Goal: Find specific page/section: Find specific page/section

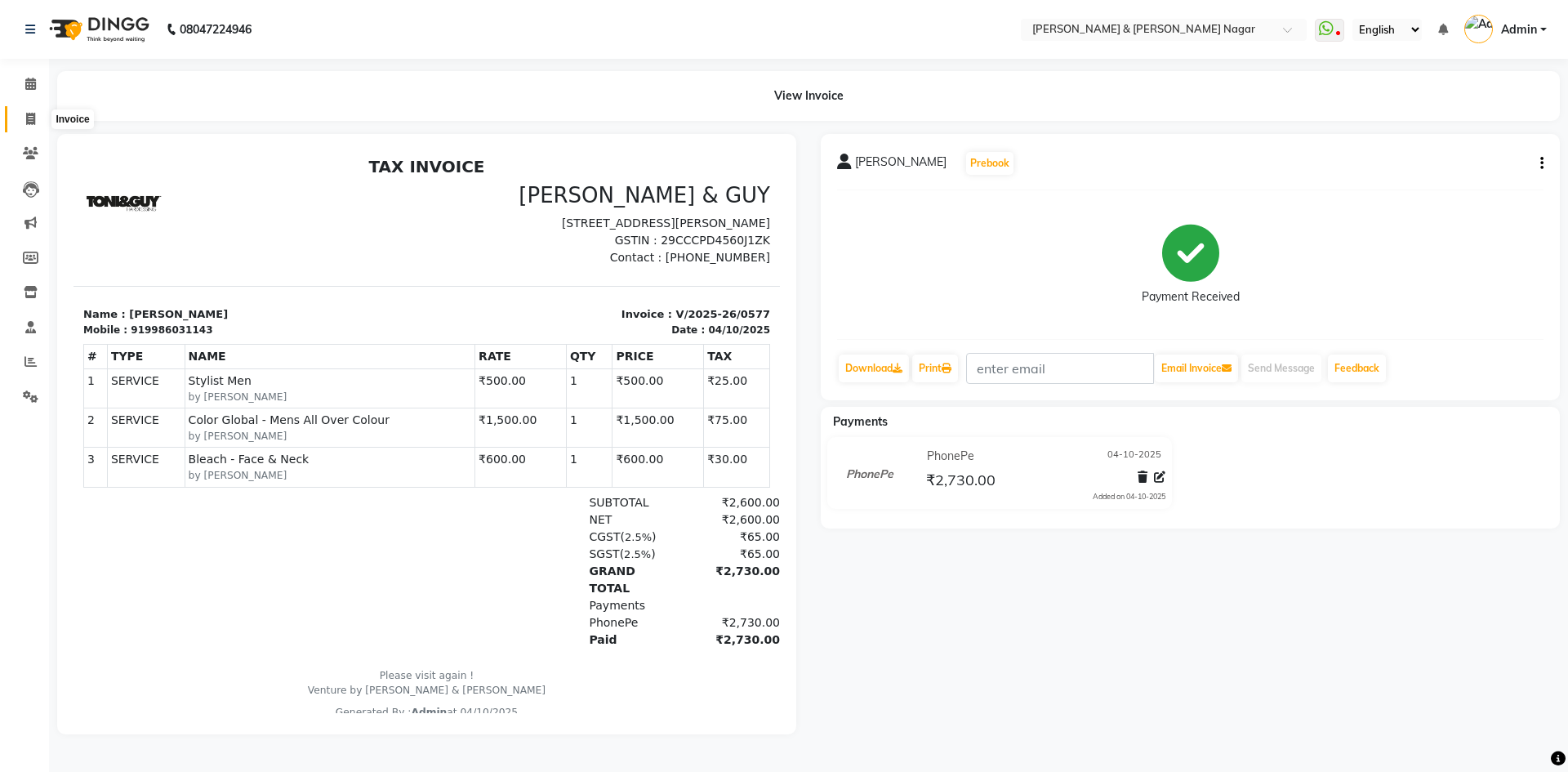
drag, startPoint x: 29, startPoint y: 119, endPoint x: 65, endPoint y: 112, distance: 36.7
click at [27, 119] on icon at bounding box center [30, 119] width 9 height 12
select select "789"
select select "service"
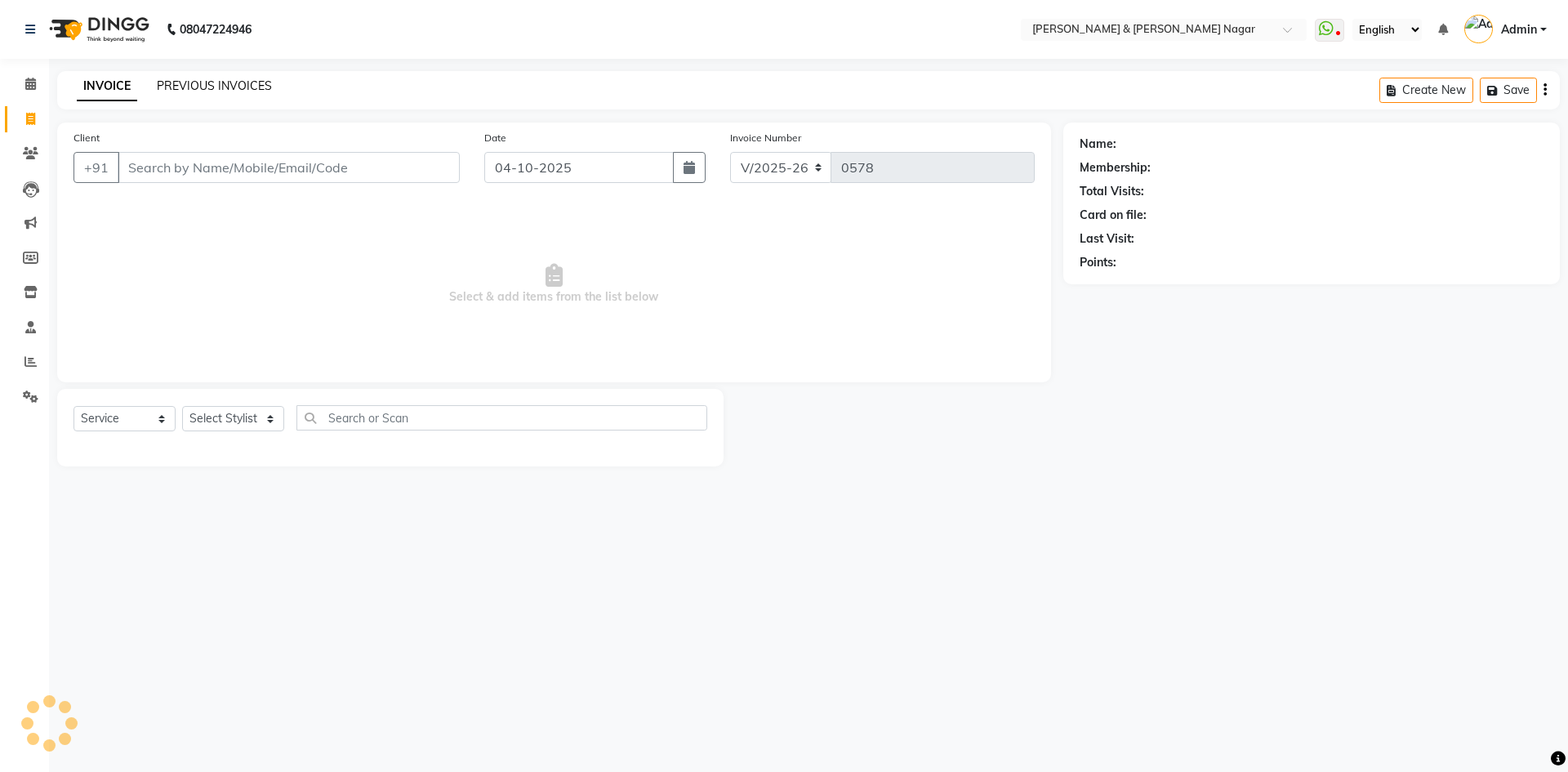
click at [177, 84] on link "PREVIOUS INVOICES" at bounding box center [214, 85] width 115 height 15
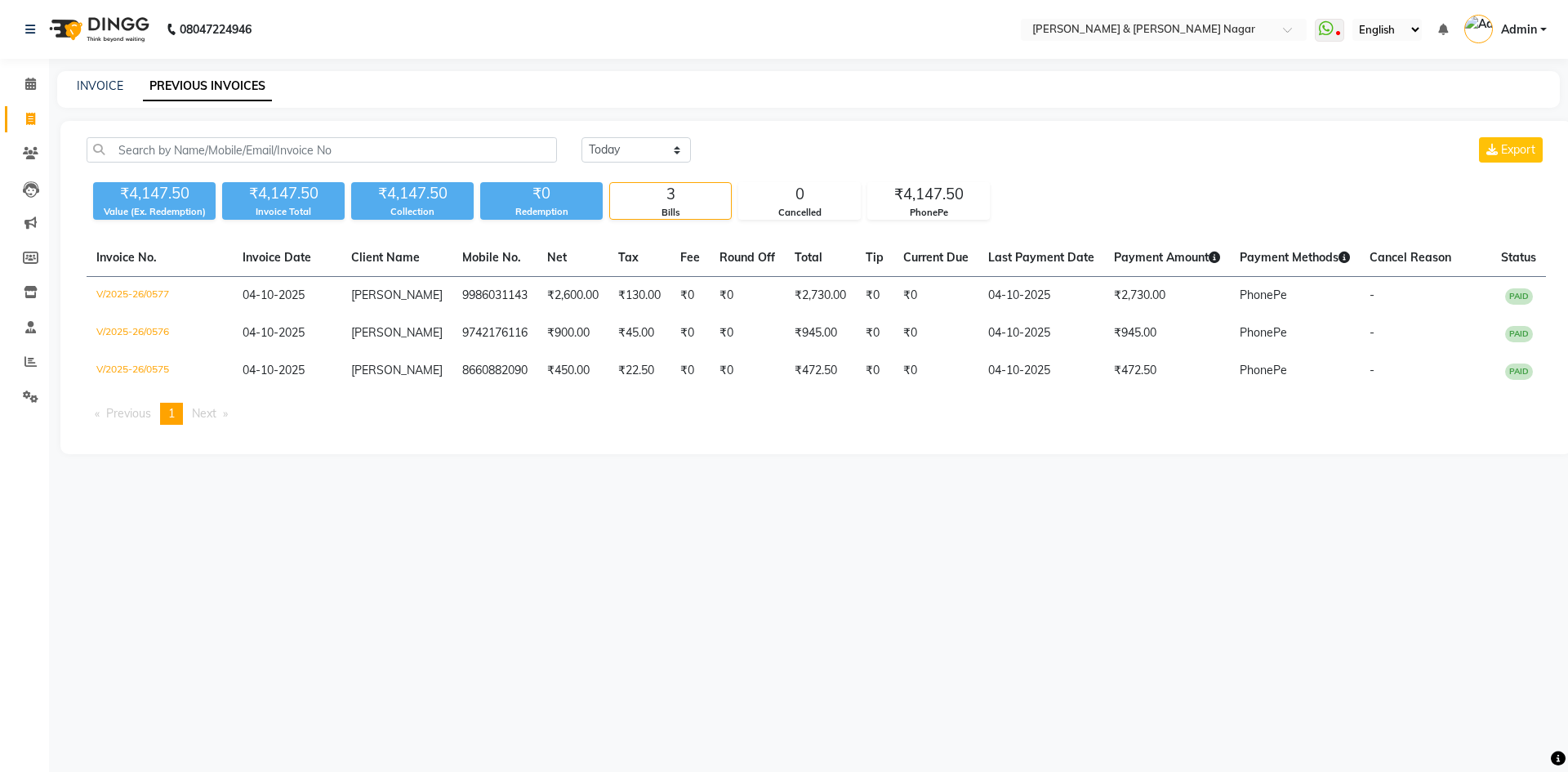
click at [208, 137] on div "[DATE] [DATE] Custom Range Export ₹4,147.50 Value (Ex. Redemption) ₹4,147.50 In…" at bounding box center [816, 287] width 1511 height 333
click at [269, 150] on input "text" at bounding box center [321, 150] width 470 height 26
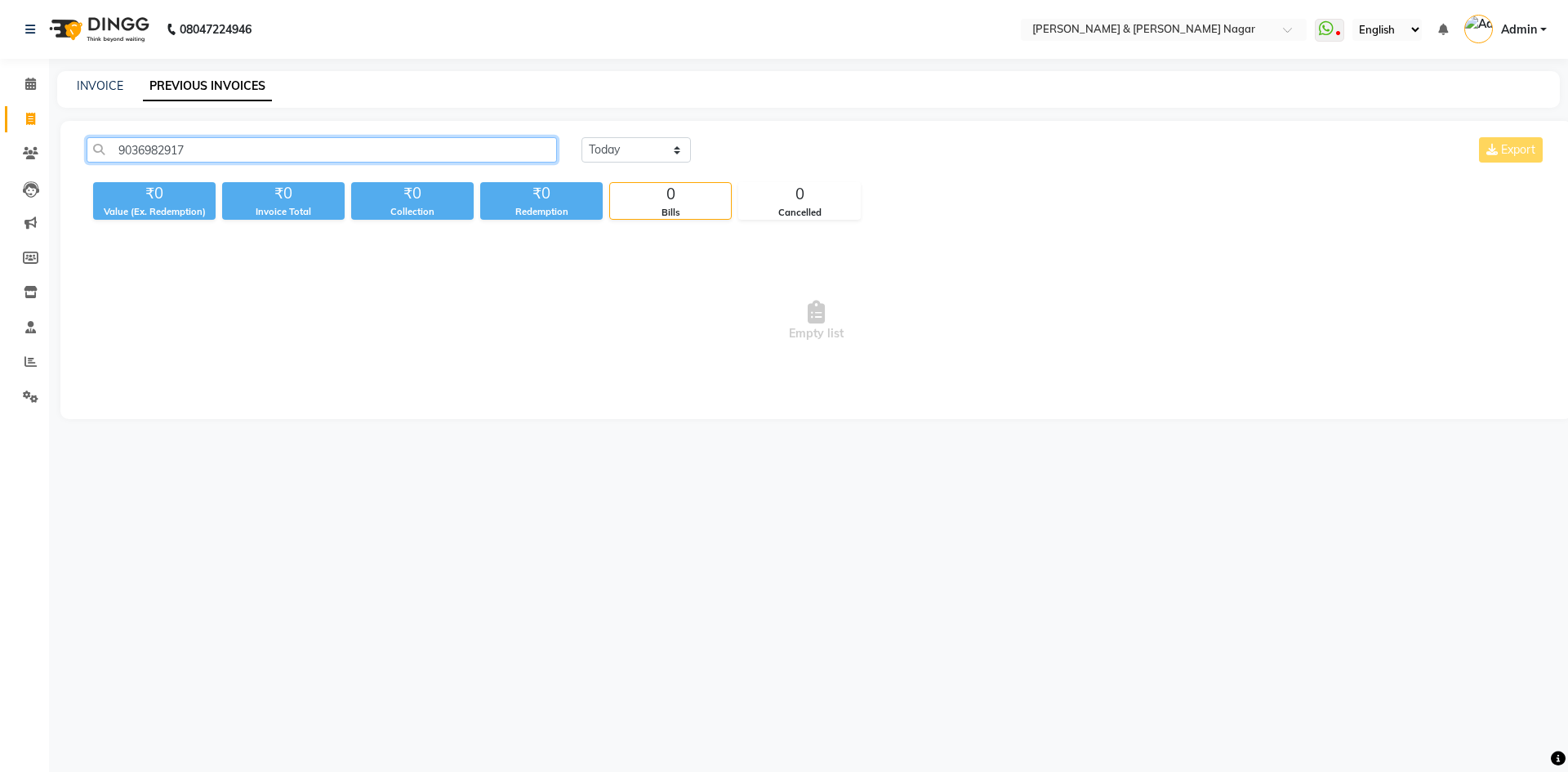
type input "9036982917"
click at [674, 151] on select "[DATE] [DATE] Custom Range" at bounding box center [635, 150] width 109 height 26
select select "range"
click at [581, 138] on select "[DATE] [DATE] Custom Range" at bounding box center [635, 150] width 109 height 26
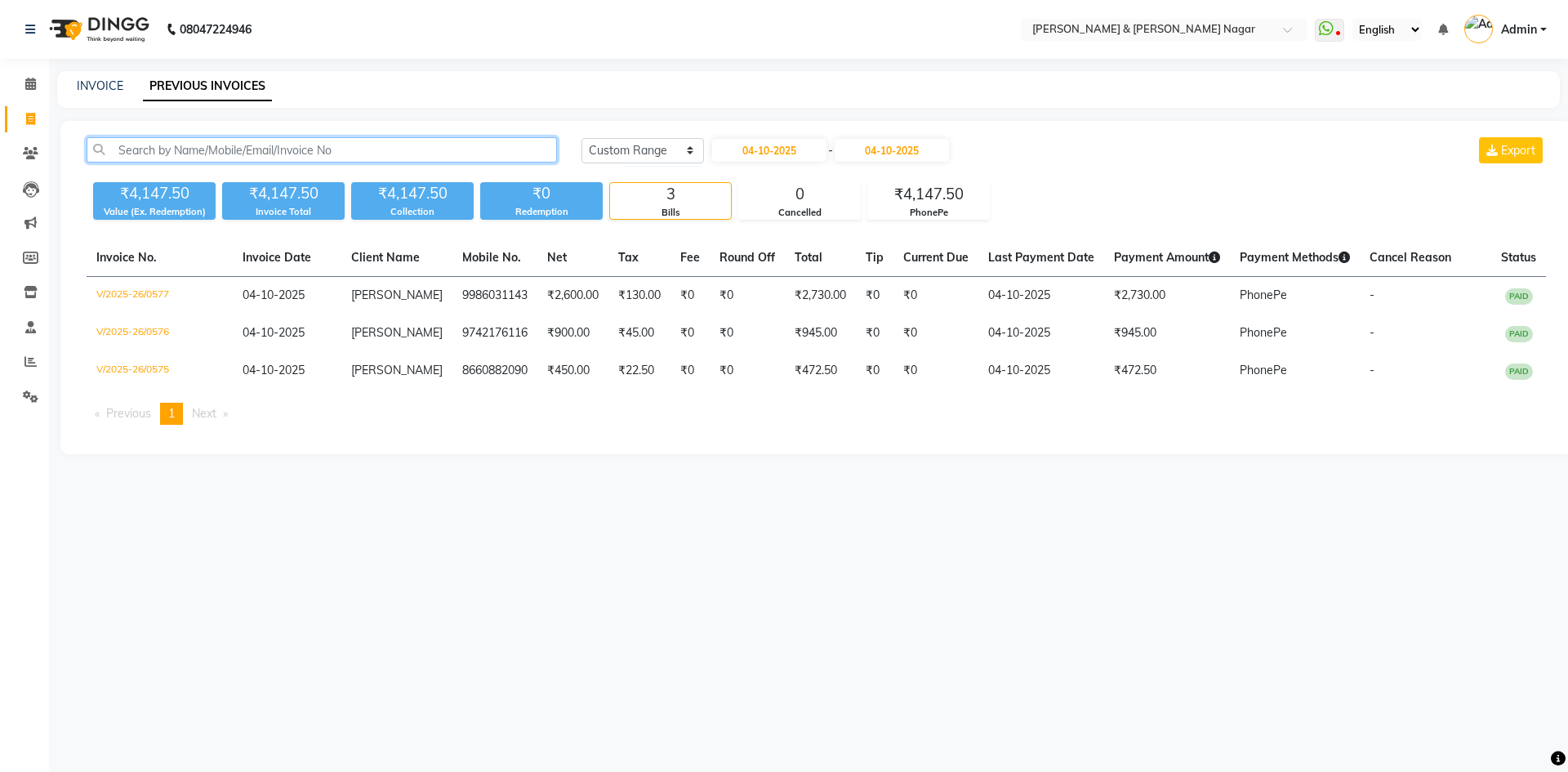
click at [427, 150] on input "text" at bounding box center [321, 150] width 470 height 26
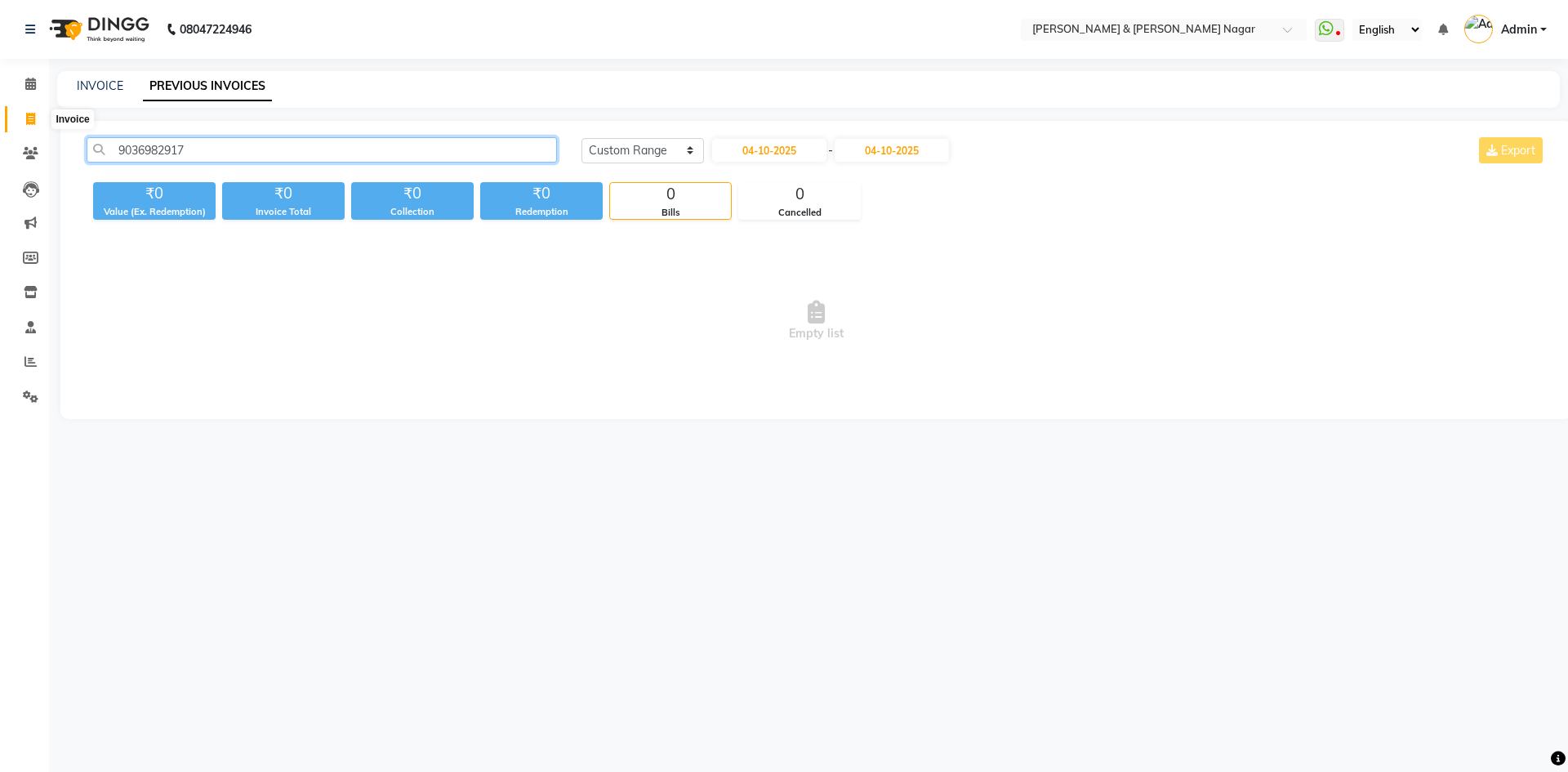
type input "9036982917"
click at [27, 118] on icon at bounding box center [30, 119] width 9 height 12
select select "789"
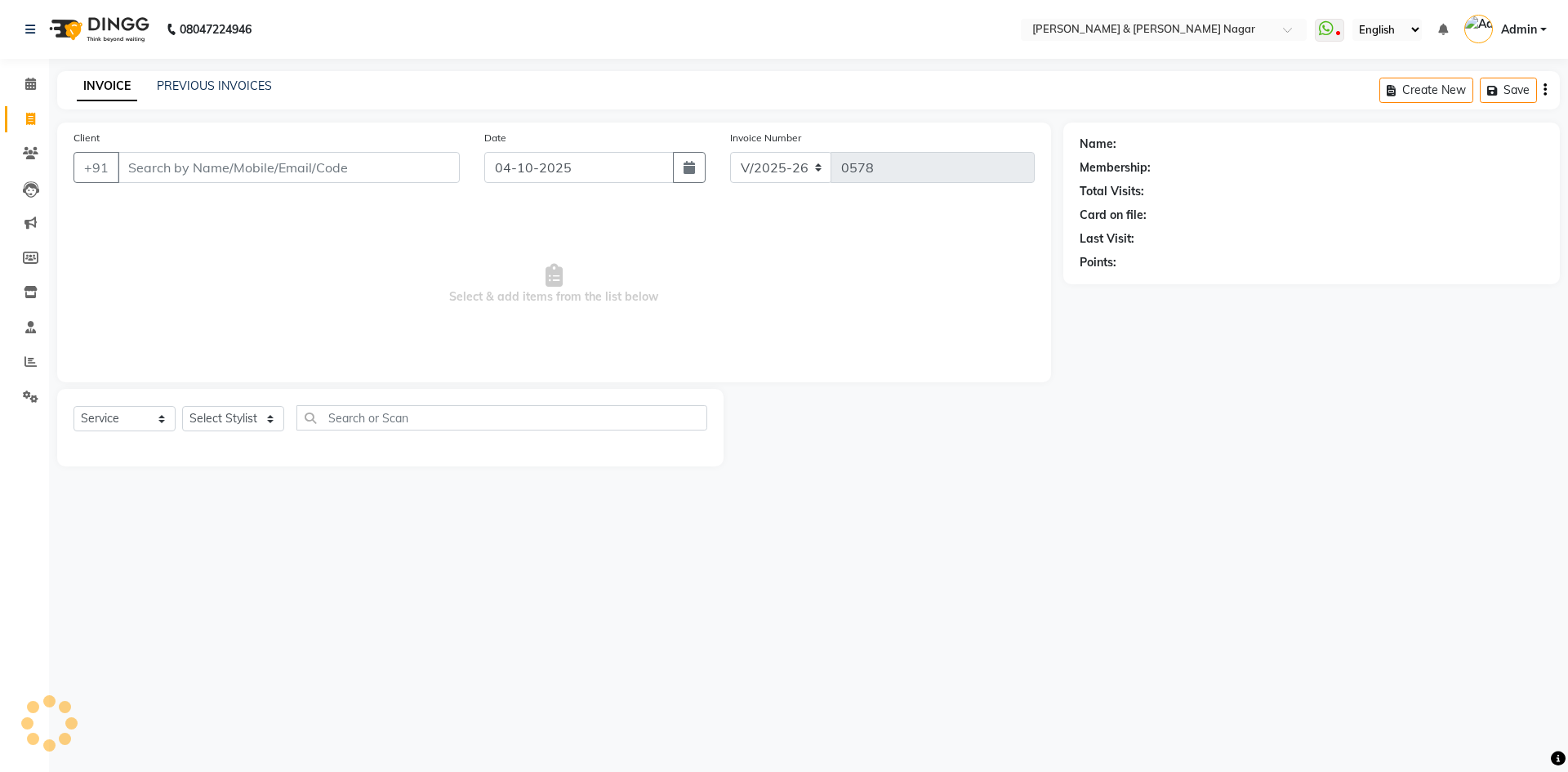
select select "product"
